Goal: Task Accomplishment & Management: Complete application form

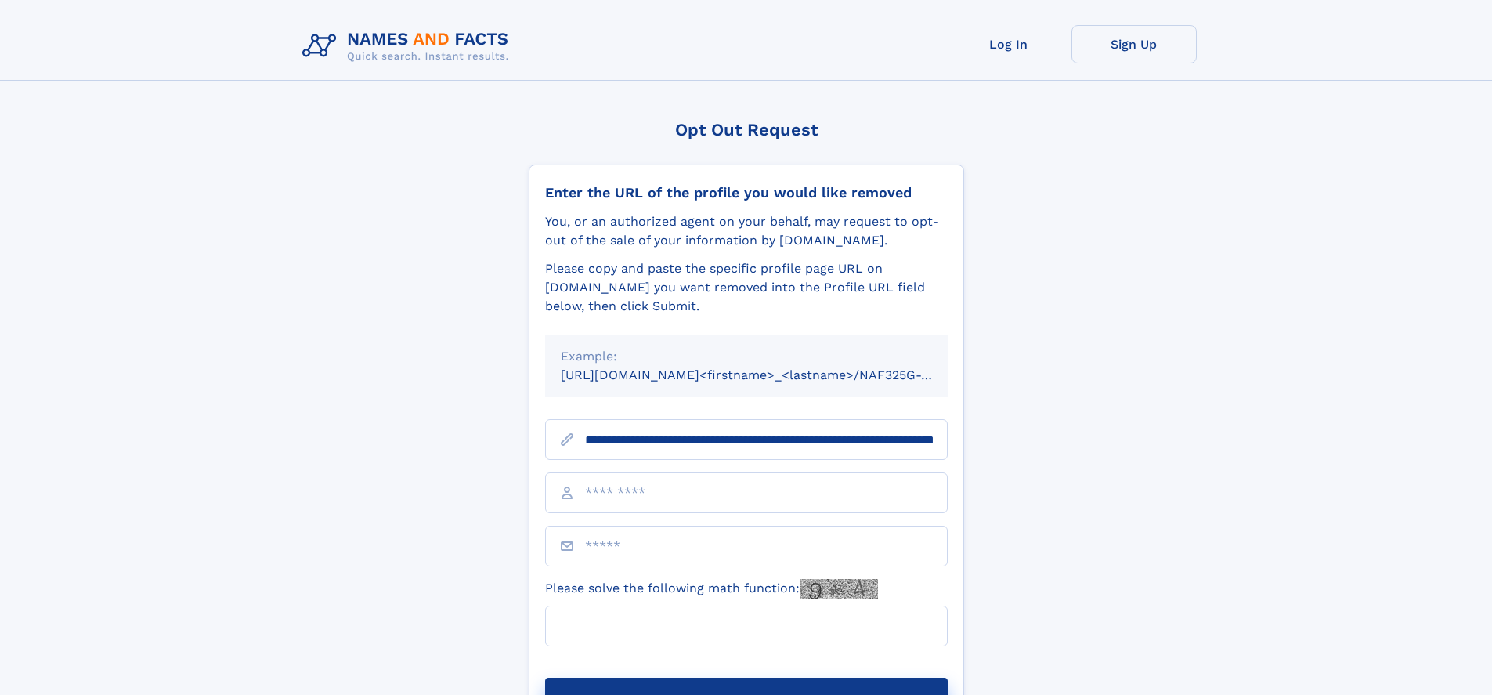
scroll to position [0, 165]
type input "**********"
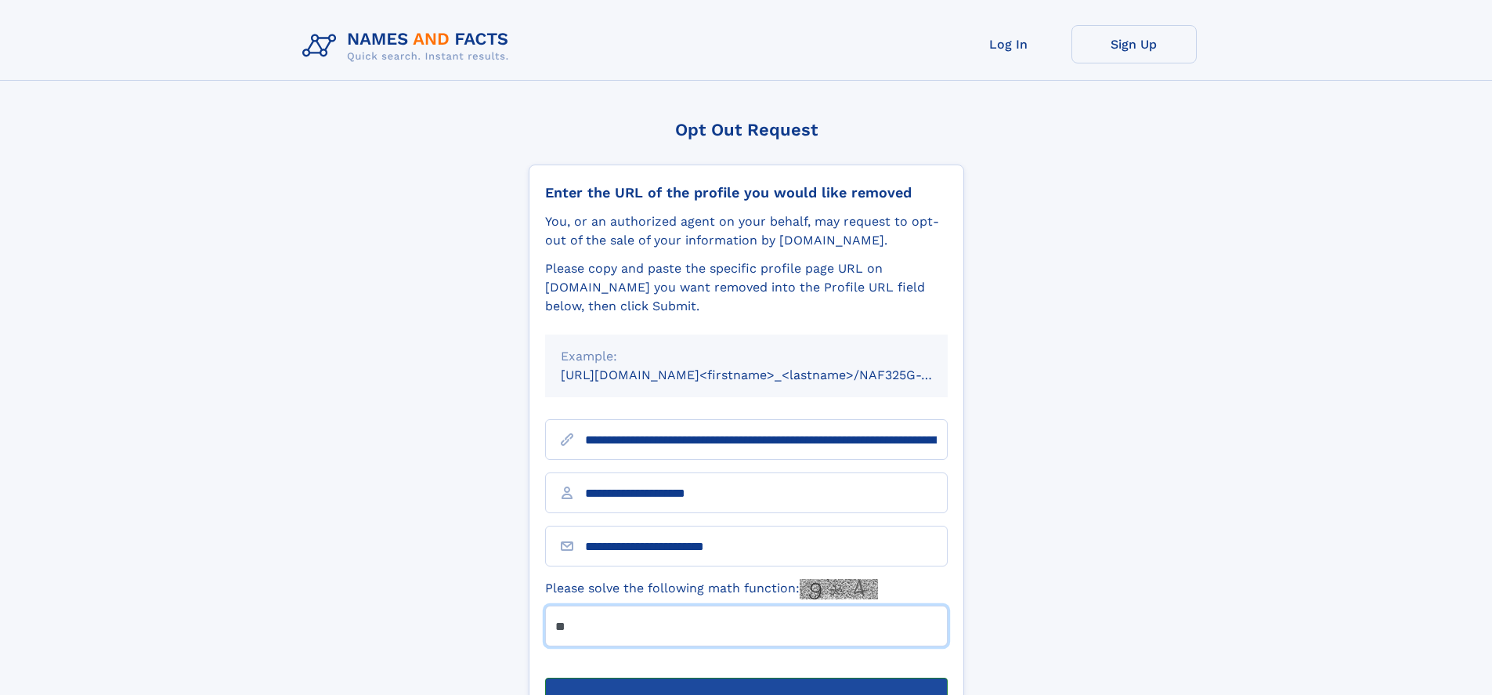
type input "**"
click at [745, 677] on button "Submit Opt Out Request" at bounding box center [746, 702] width 403 height 50
